Goal: Information Seeking & Learning: Learn about a topic

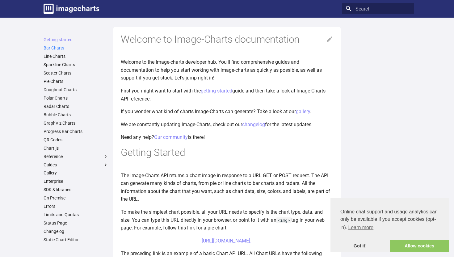
click at [56, 50] on link "Bar Charts" at bounding box center [76, 48] width 65 height 6
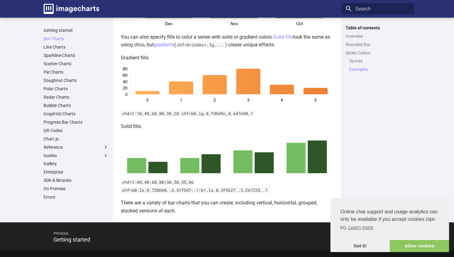
scroll to position [1192, 0]
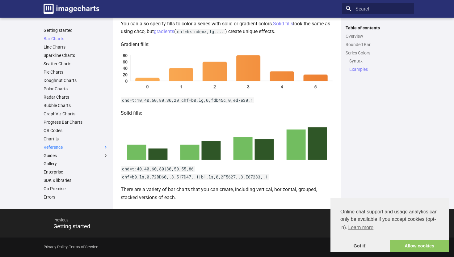
click at [104, 148] on span at bounding box center [106, 147] width 6 height 6
click at [0, 0] on input "Reference" at bounding box center [0, 0] width 0 height 0
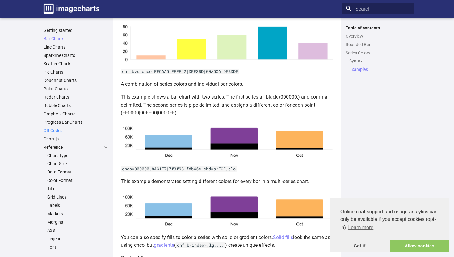
click at [49, 132] on link "QR Codes" at bounding box center [76, 131] width 65 height 6
